Goal: Task Accomplishment & Management: Use online tool/utility

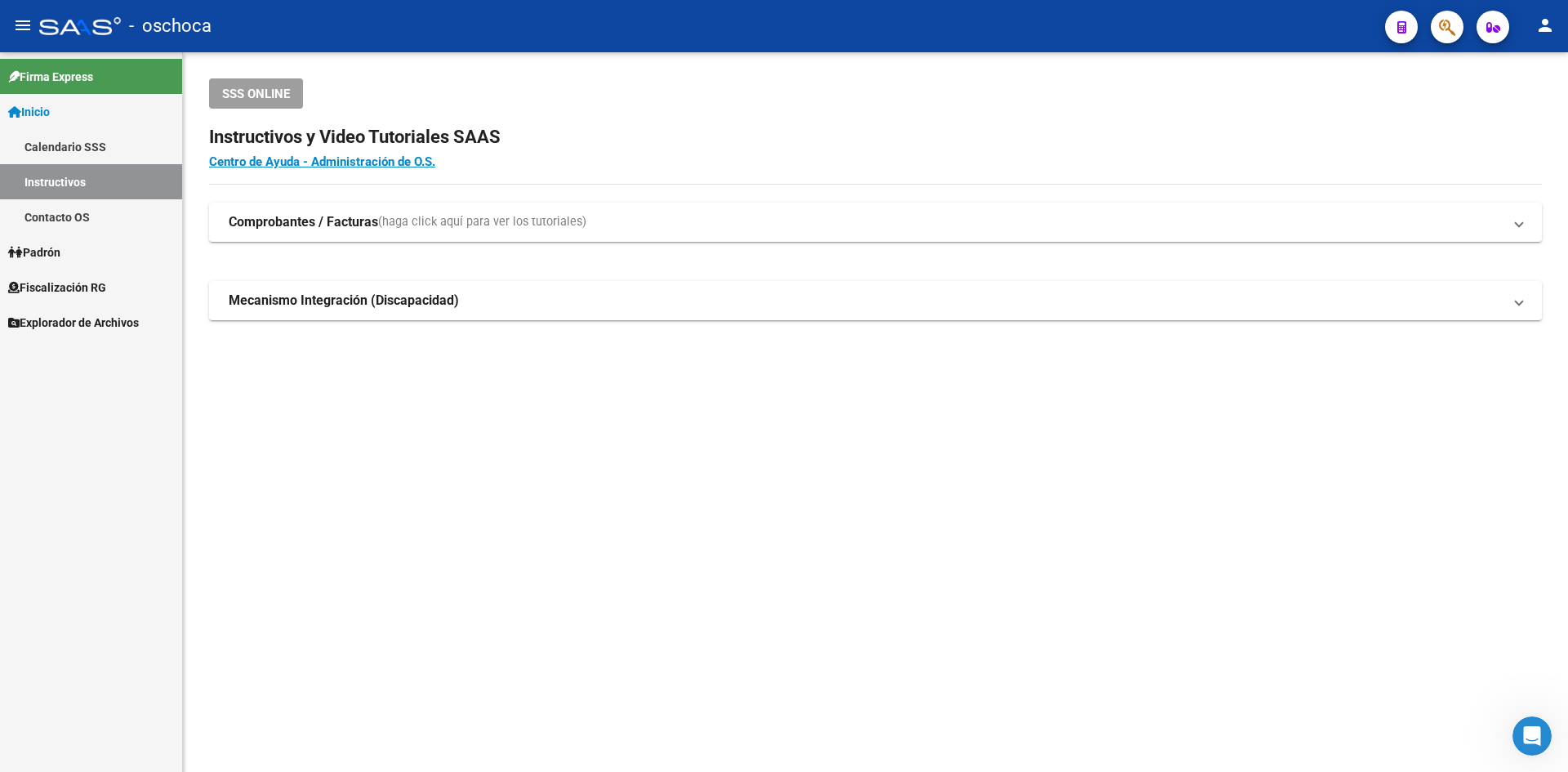
click at [60, 282] on span "Fiscalización RG" at bounding box center [58, 287] width 98 height 18
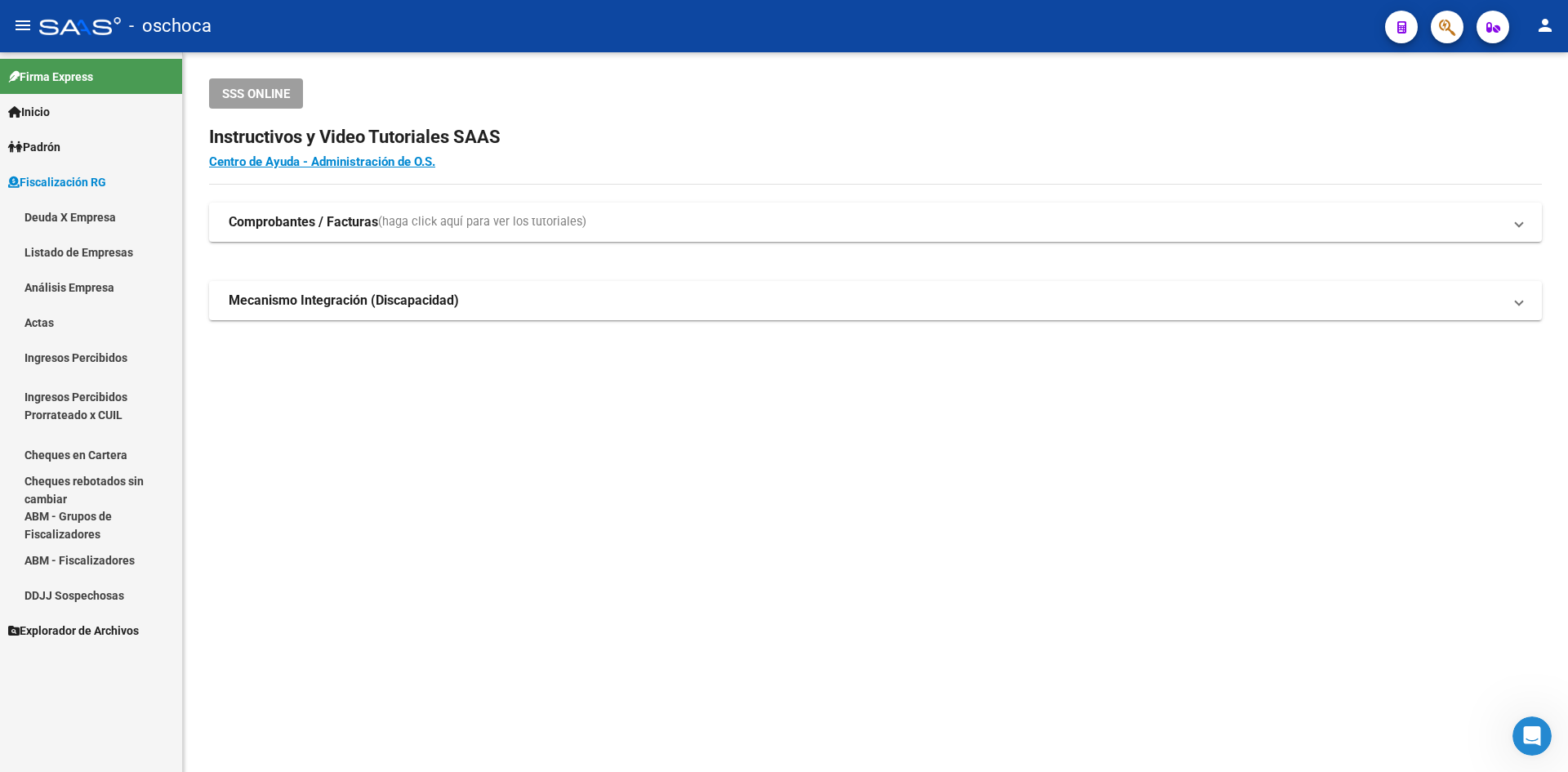
click at [106, 190] on span "Fiscalización RG" at bounding box center [58, 181] width 98 height 18
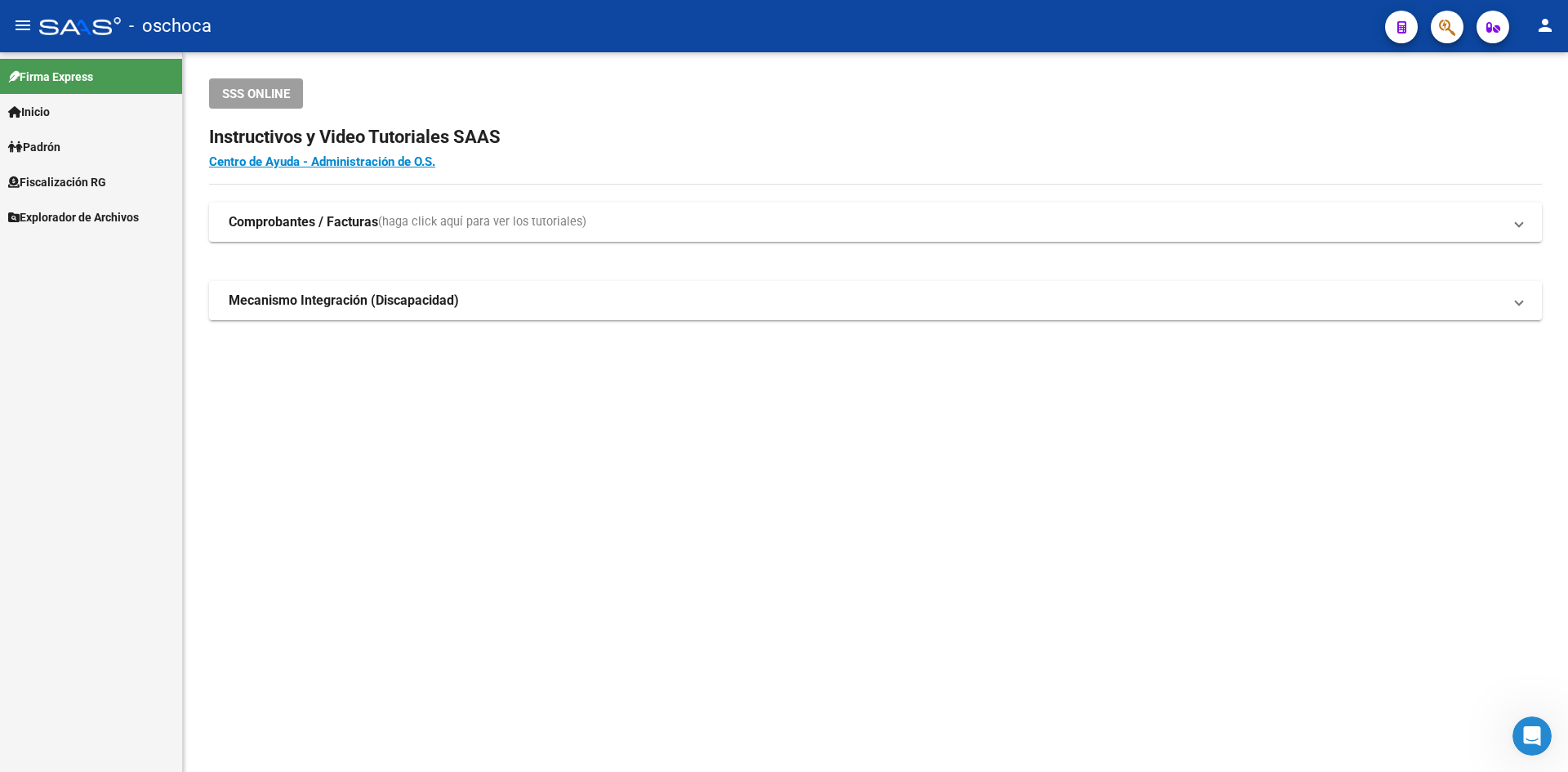
click at [106, 190] on span "Fiscalización RG" at bounding box center [58, 181] width 98 height 18
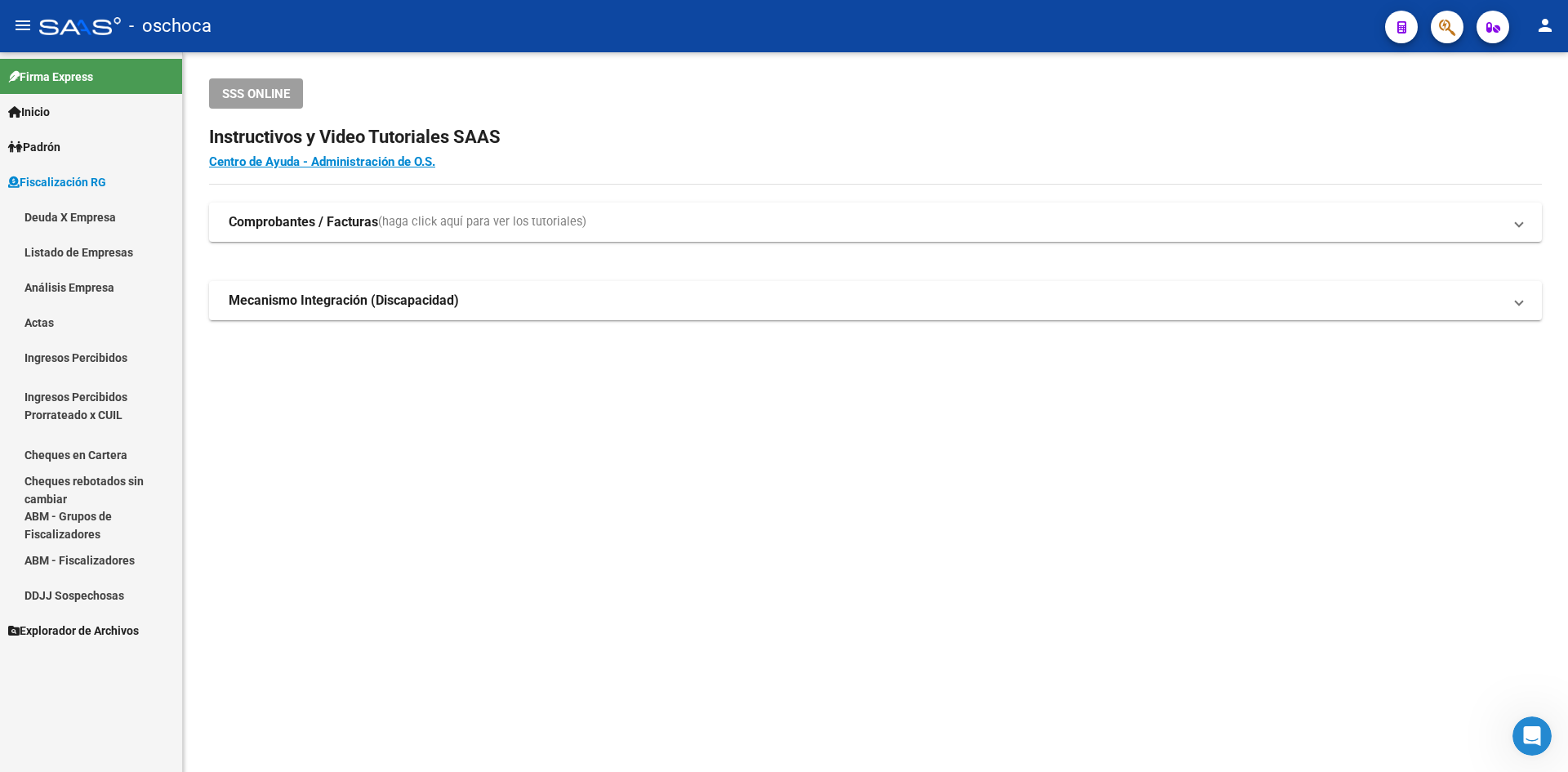
click at [90, 285] on link "Análisis Empresa" at bounding box center [91, 286] width 182 height 35
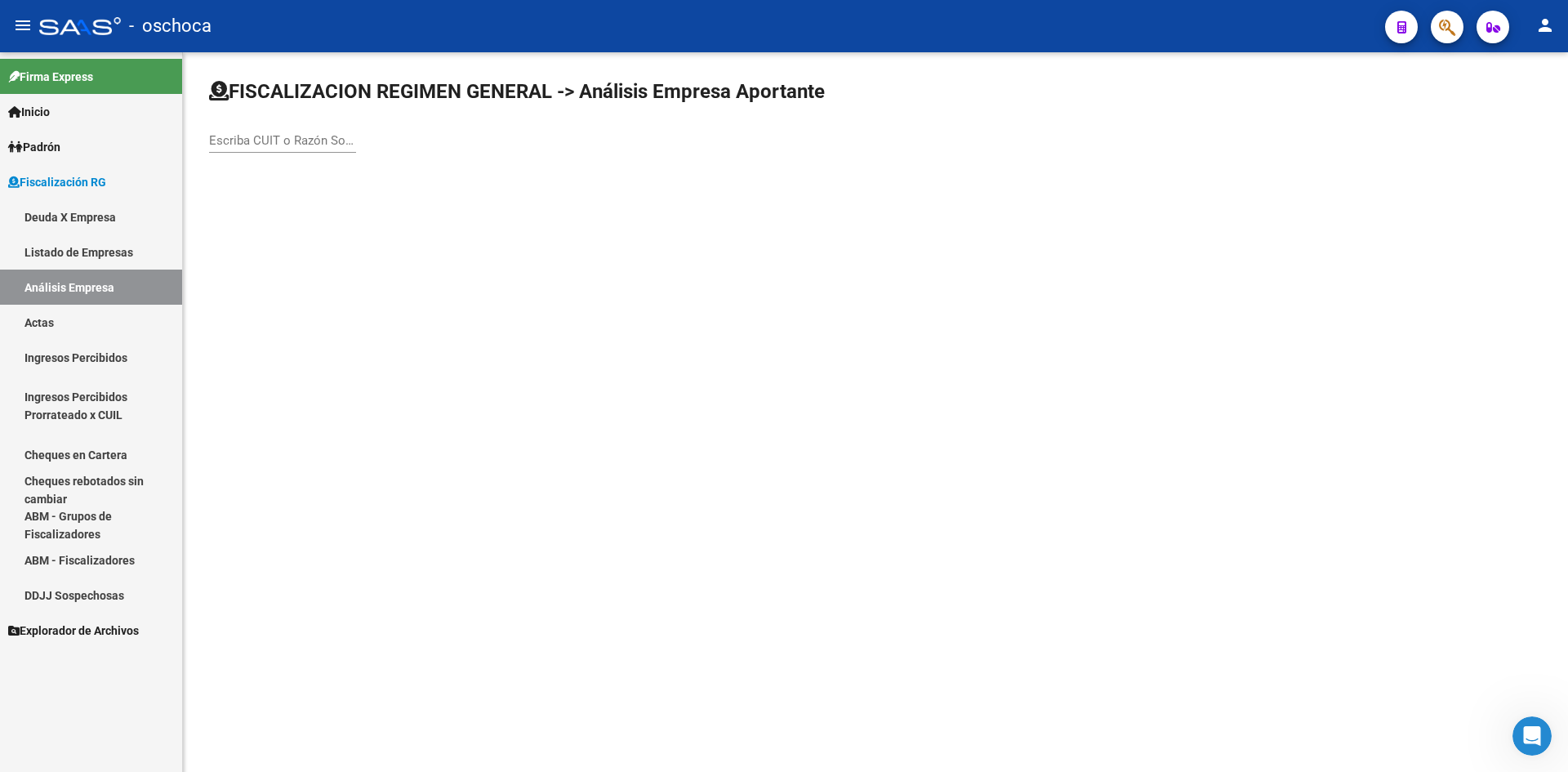
click at [251, 148] on div "Escriba CUIT o Razón Social para buscar" at bounding box center [283, 135] width 147 height 35
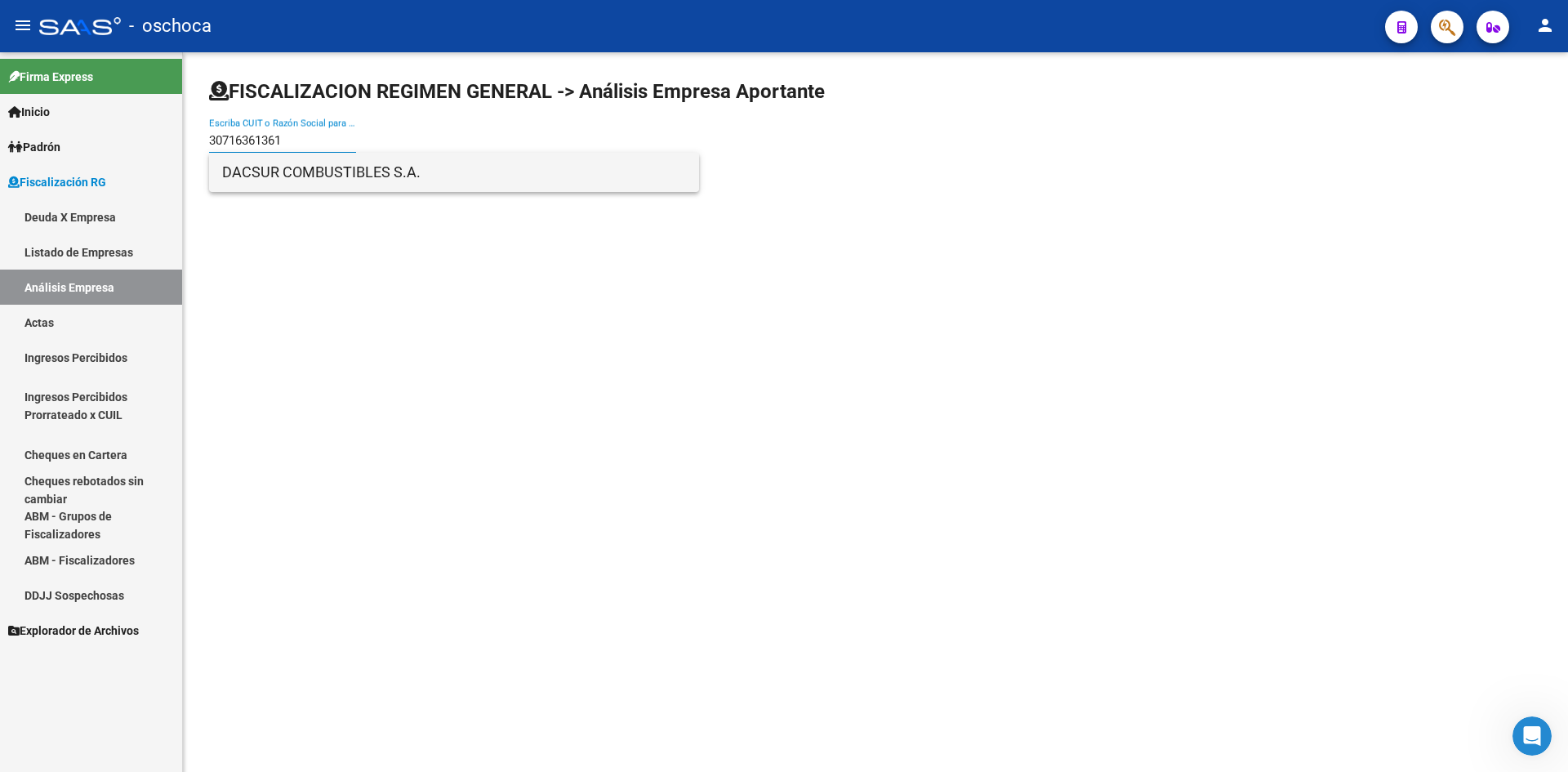
type input "30716361361"
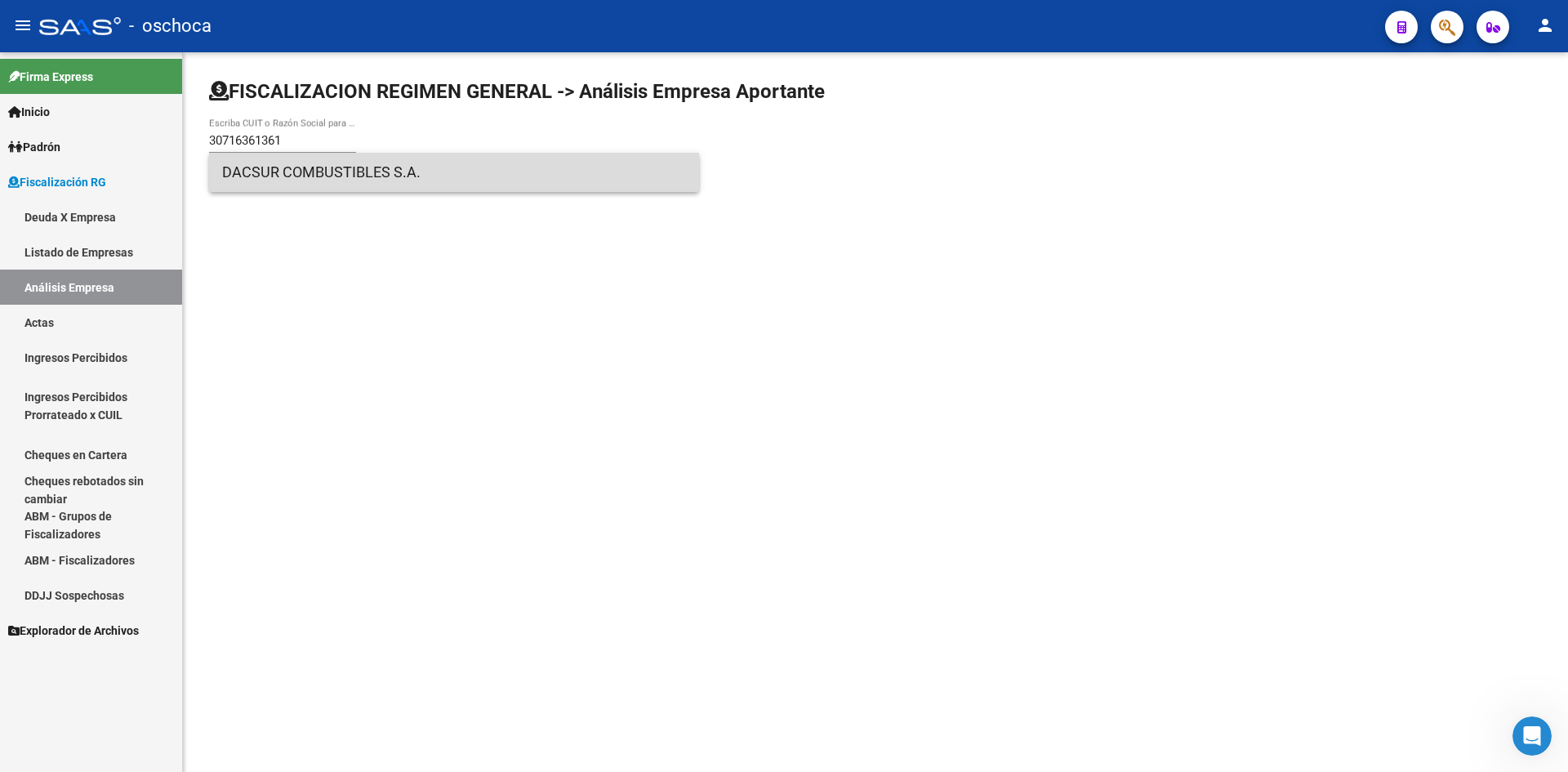
click at [278, 172] on span "DACSUR COMBUSTIBLES S.A." at bounding box center [454, 172] width 464 height 39
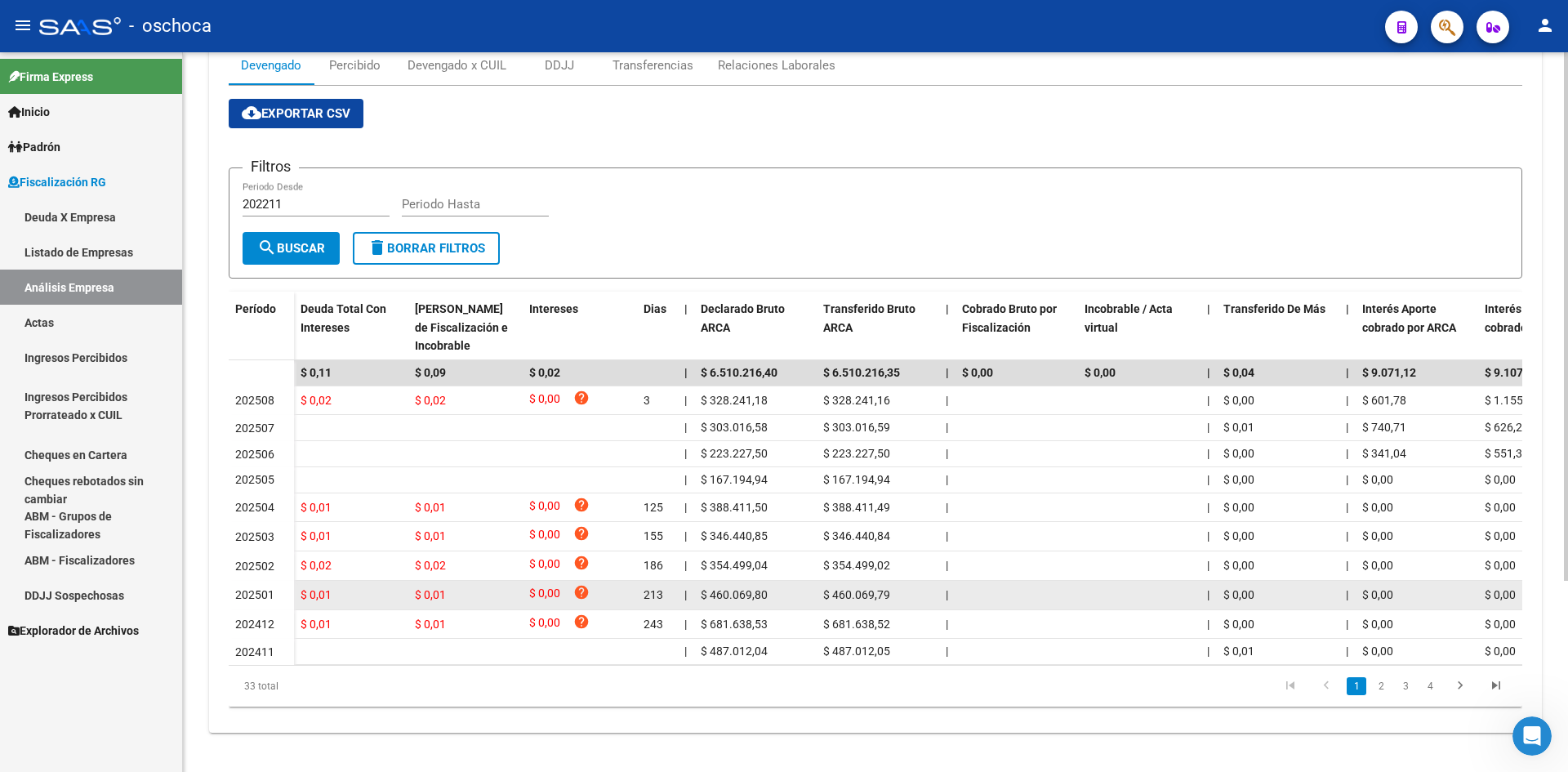
scroll to position [245, 0]
